Goal: Find specific page/section: Find specific page/section

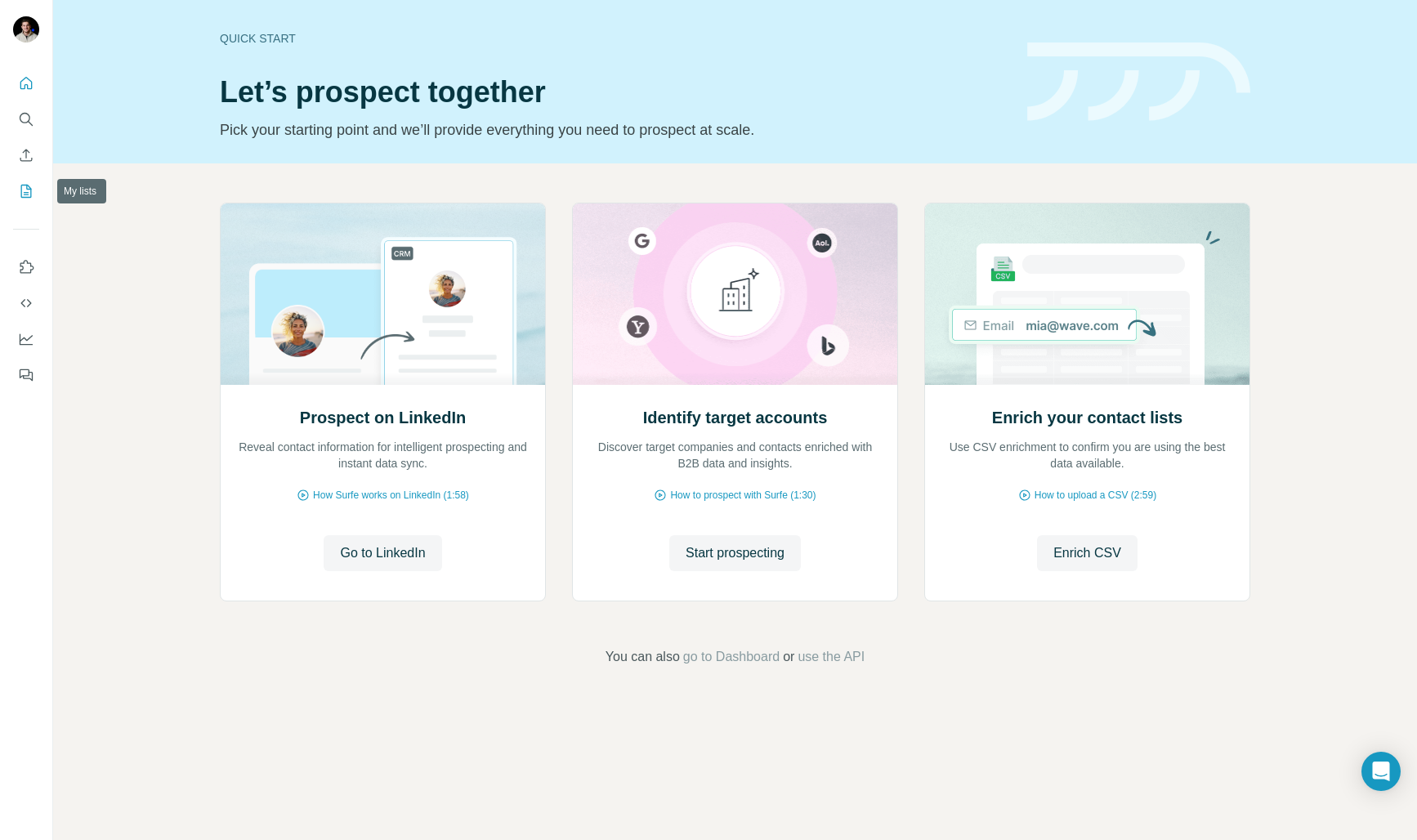
click at [23, 200] on button "My lists" at bounding box center [26, 191] width 26 height 30
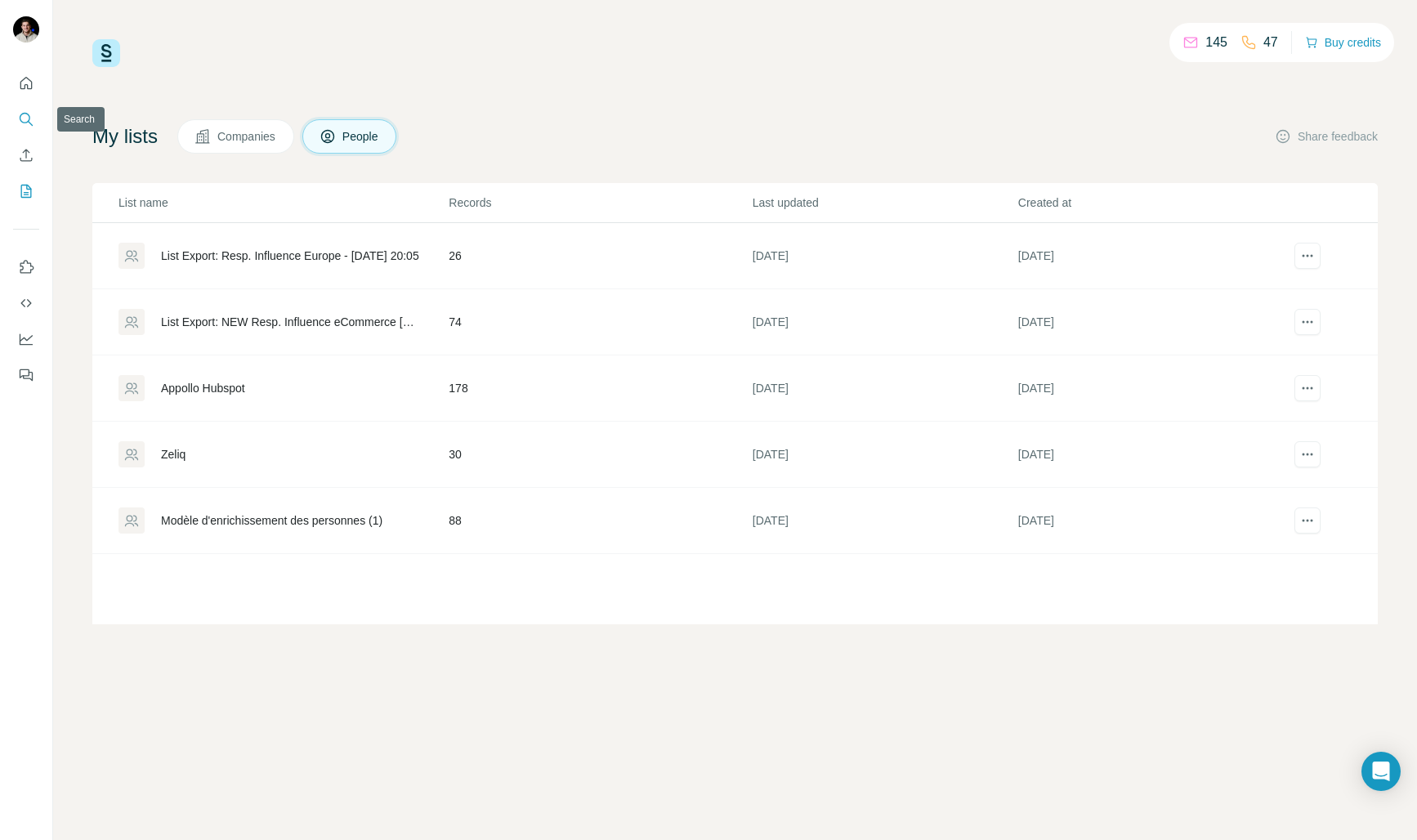
click at [27, 105] on button "Search" at bounding box center [26, 120] width 26 height 30
